Goal: Use online tool/utility: Utilize a website feature to perform a specific function

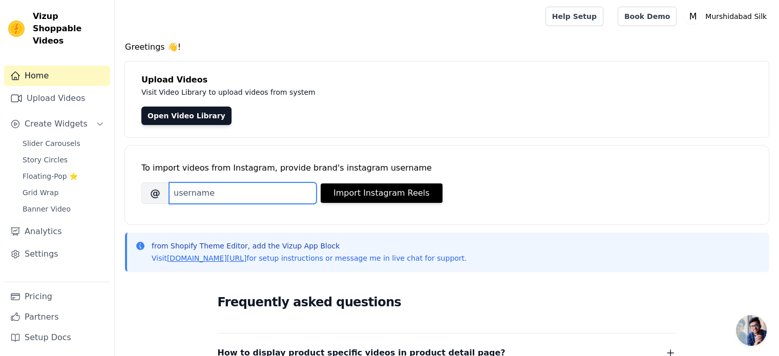
click at [201, 196] on input "Brand's Instagram Username" at bounding box center [243, 193] width 148 height 22
paste input "shree_datta__"
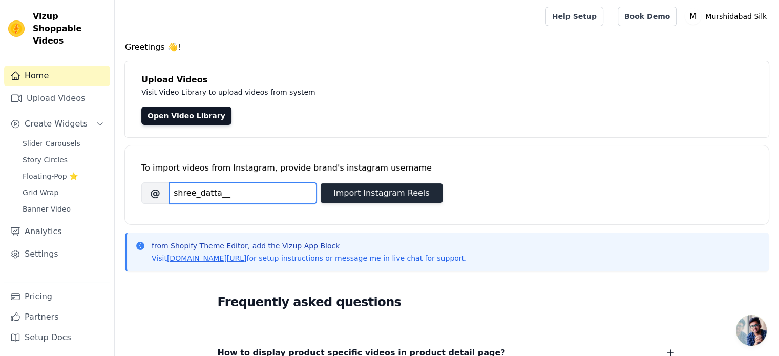
type input "shree_datta__"
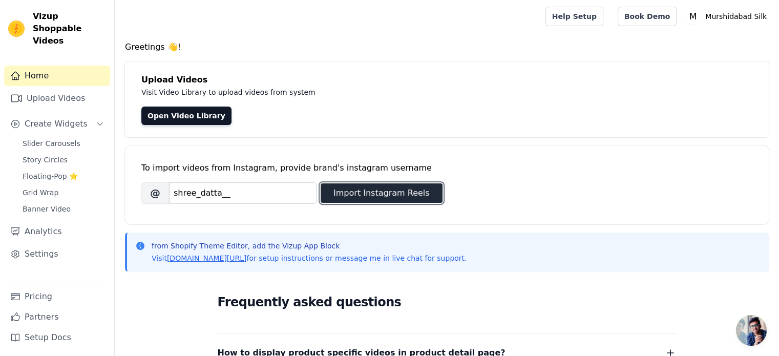
click at [369, 194] on button "Import Instagram Reels" at bounding box center [382, 192] width 122 height 19
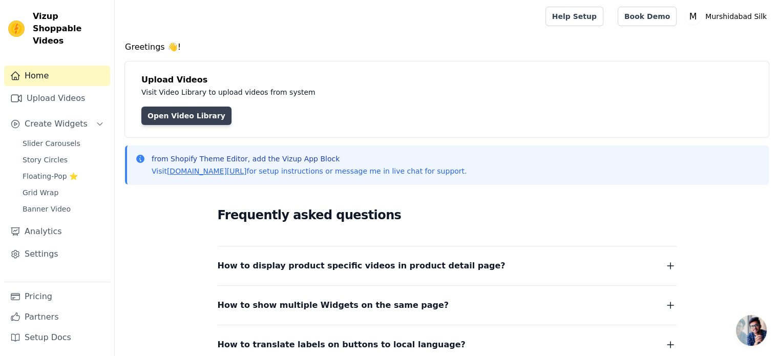
click at [174, 118] on link "Open Video Library" at bounding box center [186, 116] width 90 height 18
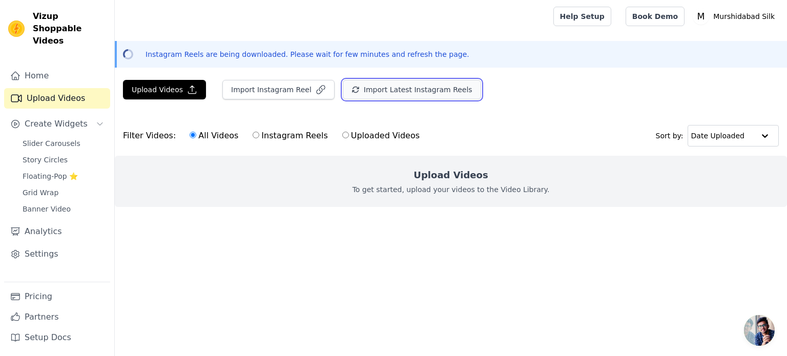
click at [385, 95] on button "Import Latest Instagram Reels" at bounding box center [412, 89] width 138 height 19
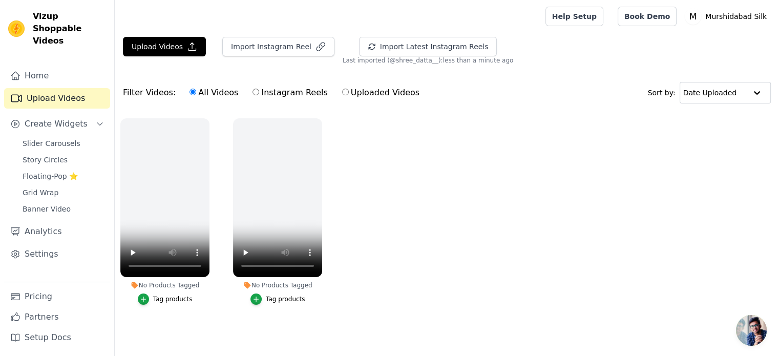
click at [252, 94] on label "Instagram Reels" at bounding box center [290, 92] width 76 height 13
click at [252, 94] on input "Instagram Reels" at bounding box center [255, 92] width 7 height 7
radio input "true"
click at [217, 94] on label "All Videos" at bounding box center [214, 92] width 50 height 13
click at [196, 94] on input "All Videos" at bounding box center [192, 92] width 7 height 7
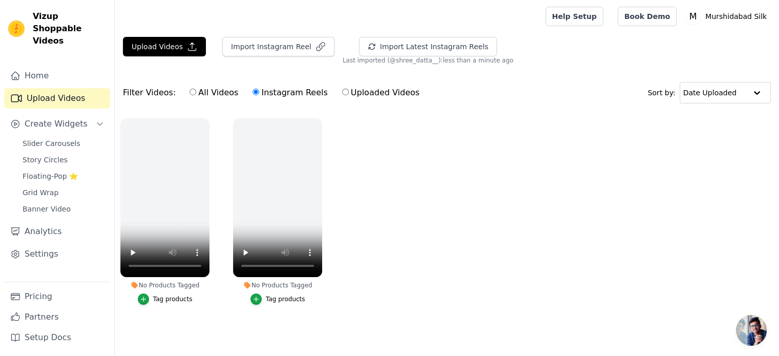
radio input "true"
click at [315, 45] on icon "button" at bounding box center [320, 46] width 10 height 10
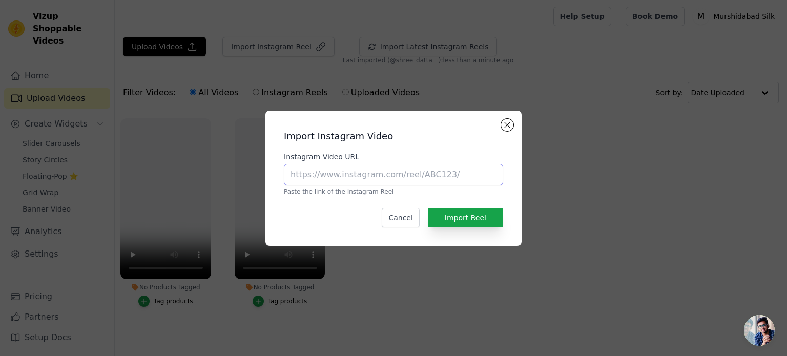
click at [376, 178] on input "Instagram Video URL" at bounding box center [393, 175] width 219 height 22
click at [509, 124] on button "Close modal" at bounding box center [507, 125] width 12 height 12
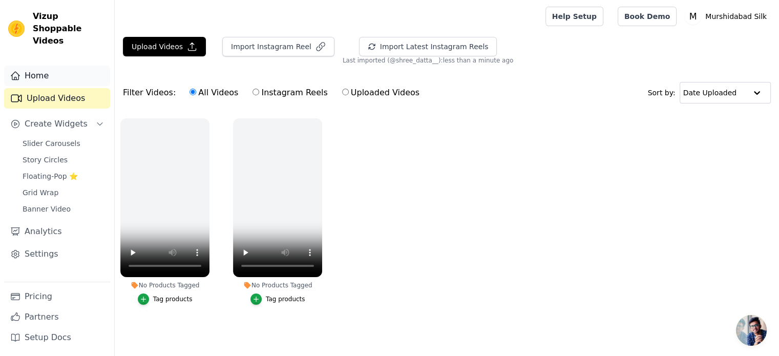
click at [56, 66] on link "Home" at bounding box center [57, 76] width 106 height 20
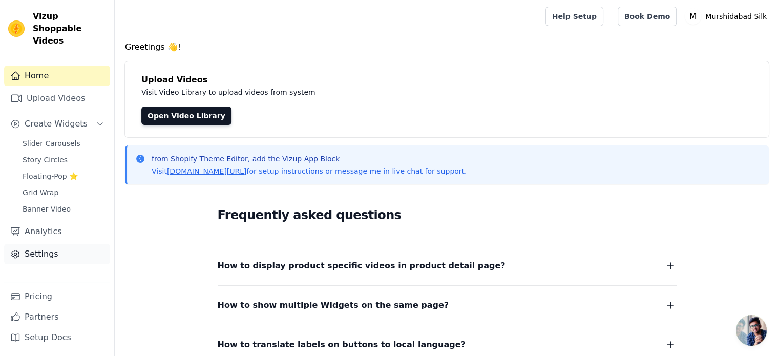
click at [60, 244] on link "Settings" at bounding box center [57, 254] width 106 height 20
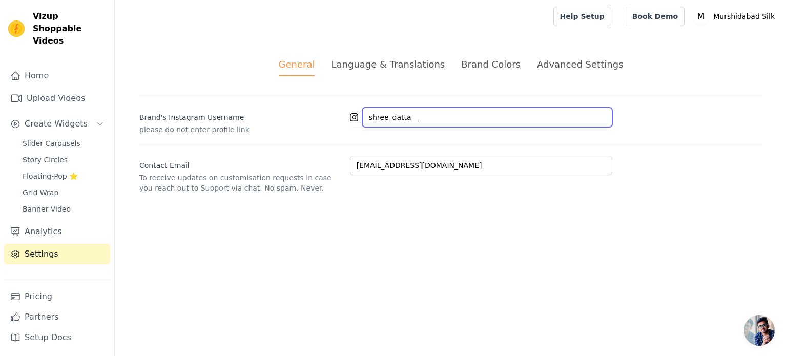
click at [429, 108] on input "shree_datta__" at bounding box center [487, 117] width 250 height 19
paste input "technicalguruji"
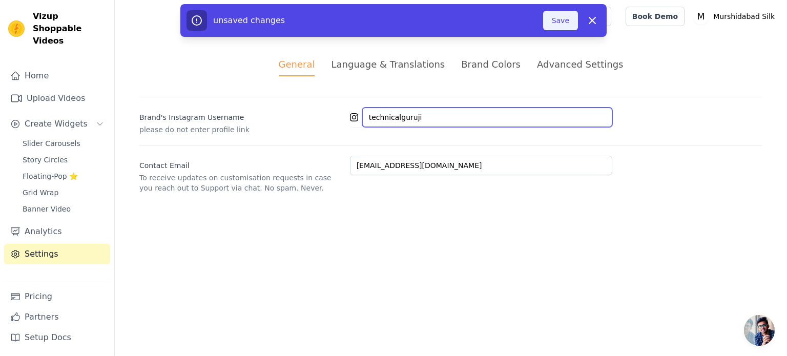
type input "technicalguruji"
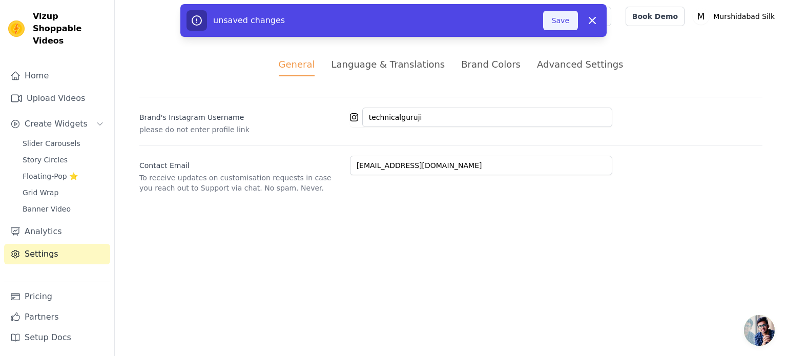
click at [561, 22] on button "Save" at bounding box center [560, 20] width 35 height 19
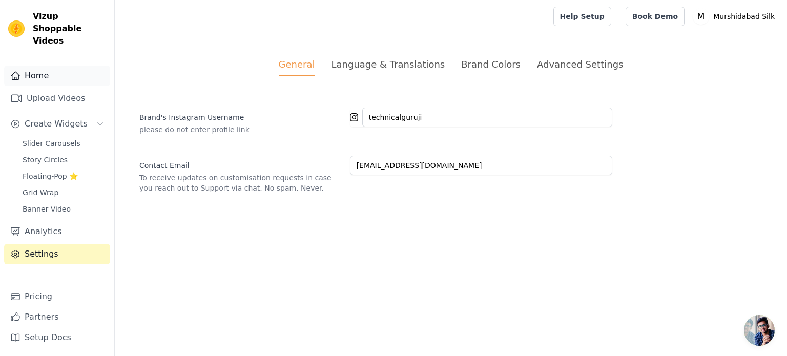
click at [47, 66] on link "Home" at bounding box center [57, 76] width 106 height 20
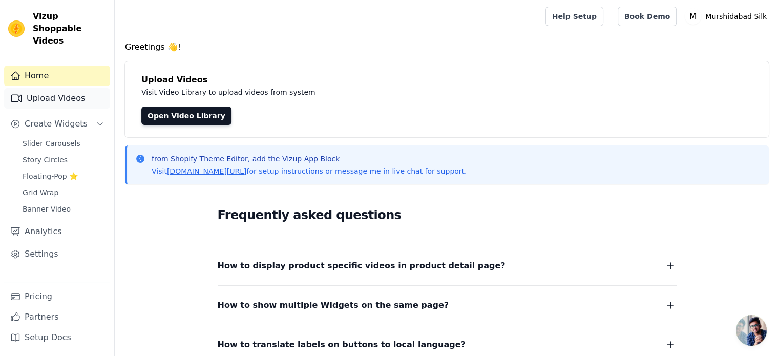
click at [64, 88] on link "Upload Videos" at bounding box center [57, 98] width 106 height 20
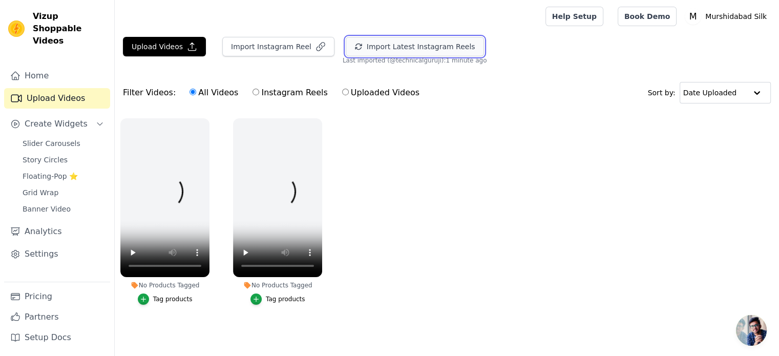
click at [423, 47] on button "Import Latest Instagram Reels" at bounding box center [415, 46] width 138 height 19
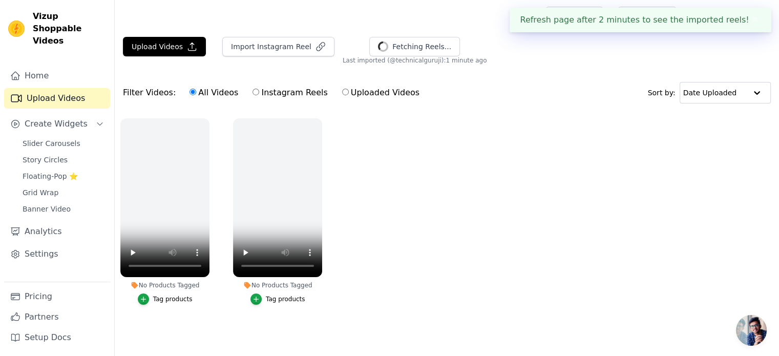
click at [753, 19] on button "✖" at bounding box center [755, 20] width 12 height 12
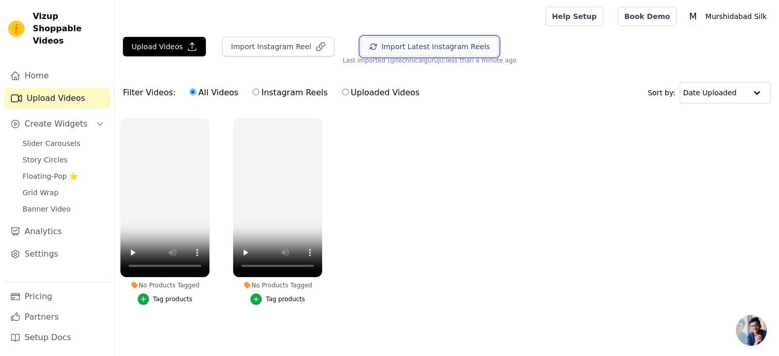
click at [413, 49] on button "Import Latest Instagram Reels" at bounding box center [430, 46] width 138 height 19
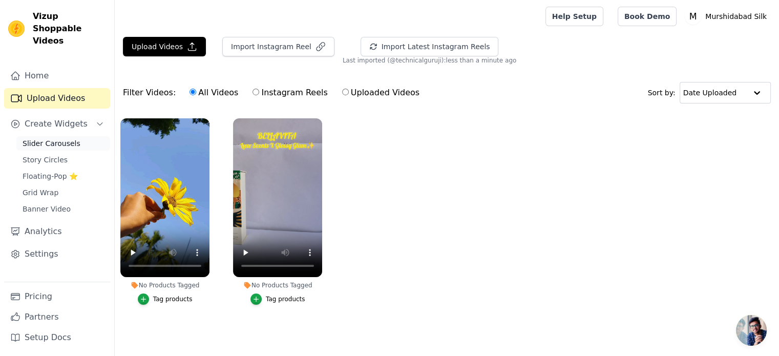
click at [64, 138] on span "Slider Carousels" at bounding box center [52, 143] width 58 height 10
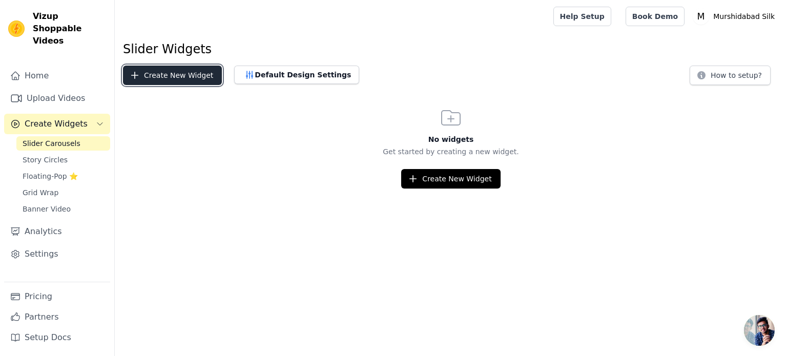
click at [164, 76] on button "Create New Widget" at bounding box center [172, 75] width 99 height 19
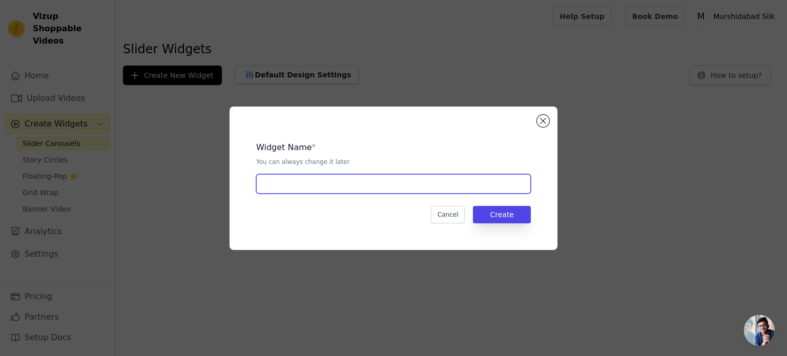
click at [301, 188] on input "text" at bounding box center [393, 183] width 275 height 19
type input "Reels"
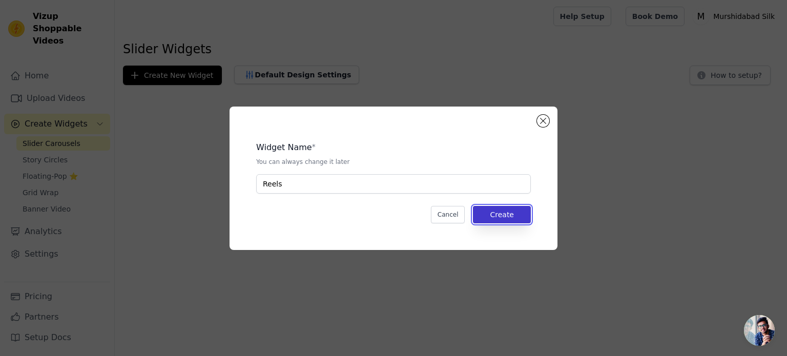
click at [496, 214] on button "Create" at bounding box center [502, 214] width 58 height 17
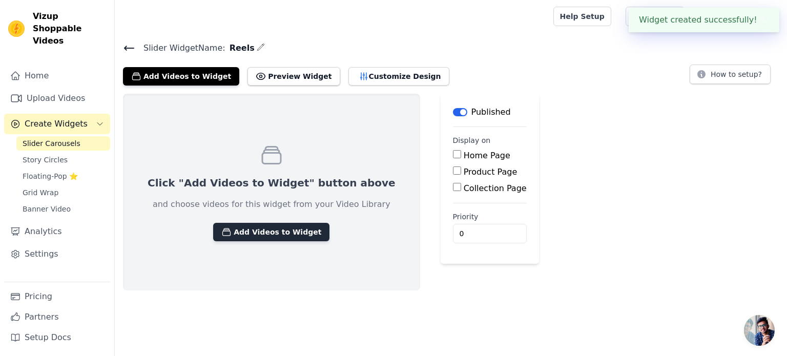
click at [269, 225] on button "Add Videos to Widget" at bounding box center [271, 232] width 116 height 18
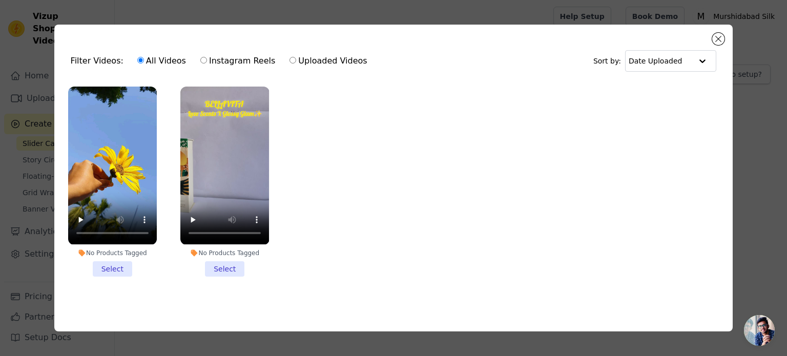
click at [123, 262] on li "No Products Tagged Select" at bounding box center [112, 181] width 89 height 189
click at [0, 0] on input "No Products Tagged Select" at bounding box center [0, 0] width 0 height 0
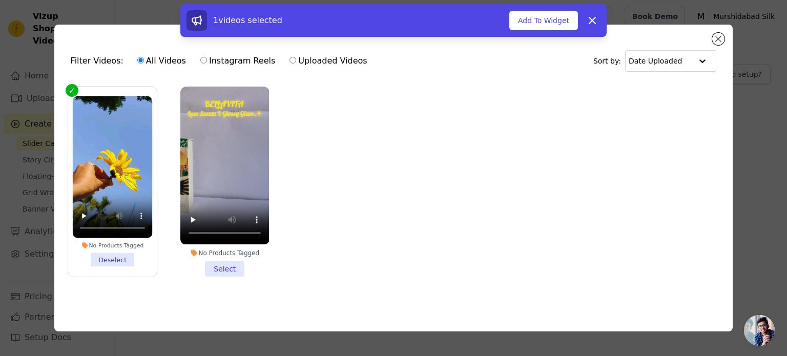
click at [223, 273] on li "No Products Tagged Select" at bounding box center [224, 181] width 89 height 189
click at [0, 0] on input "No Products Tagged Select" at bounding box center [0, 0] width 0 height 0
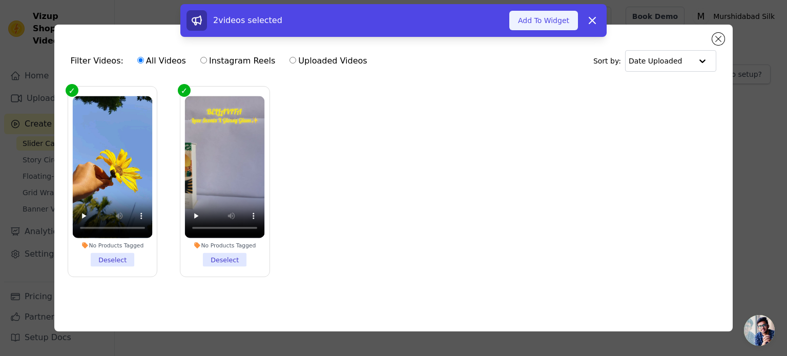
click at [549, 24] on button "Add To Widget" at bounding box center [543, 20] width 69 height 19
